Goal: Check status: Check status

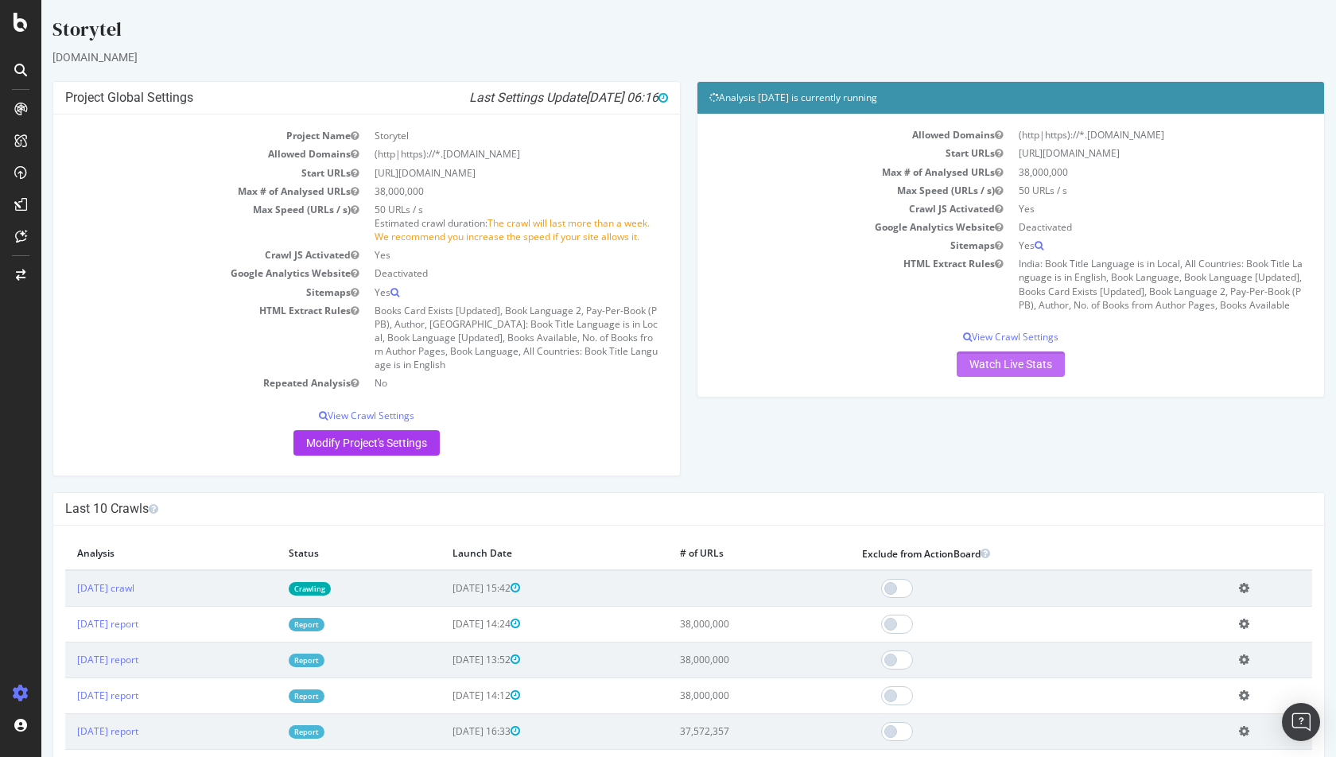
click at [988, 358] on link "Watch Live Stats" at bounding box center [1011, 364] width 108 height 25
